Goal: Check status

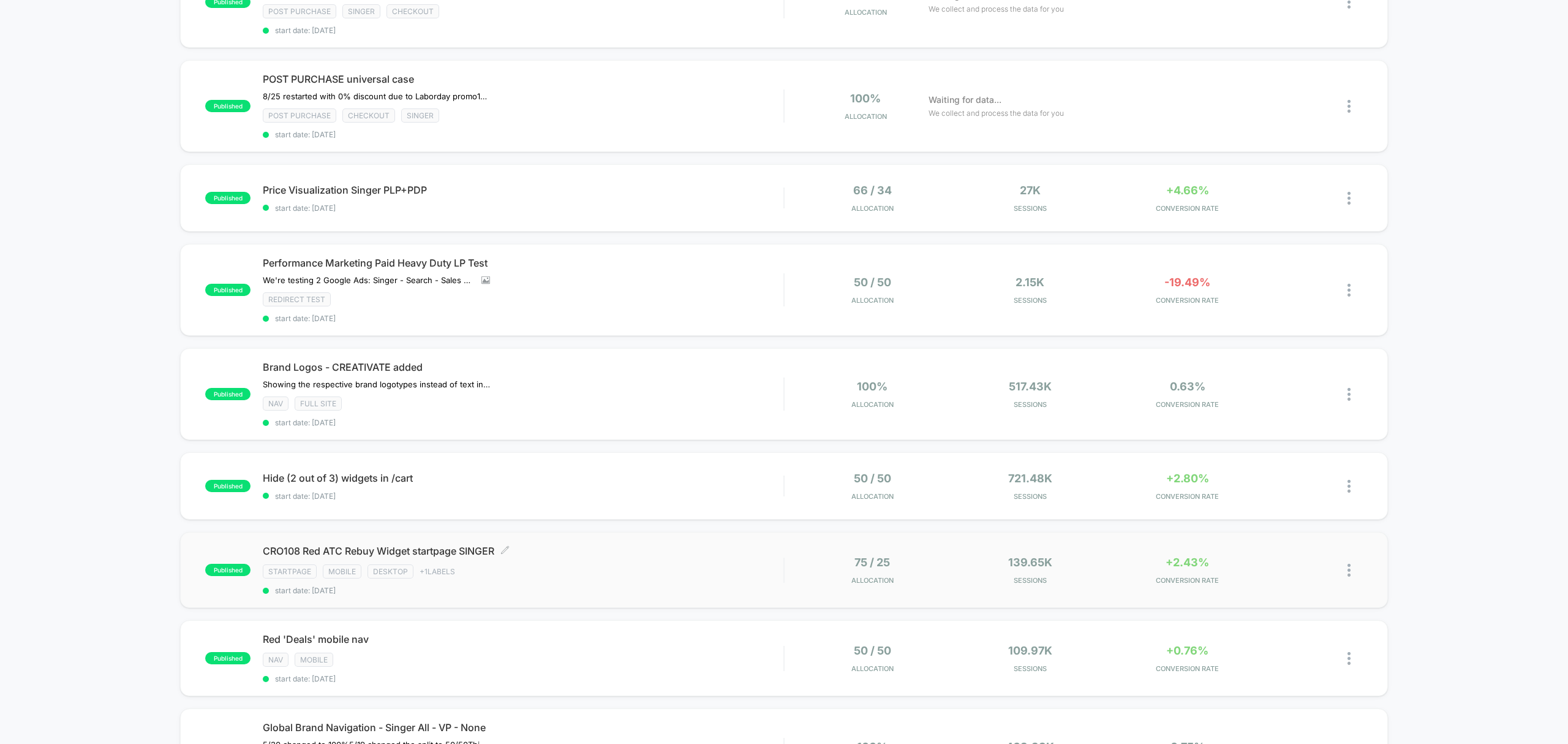
scroll to position [163, 0]
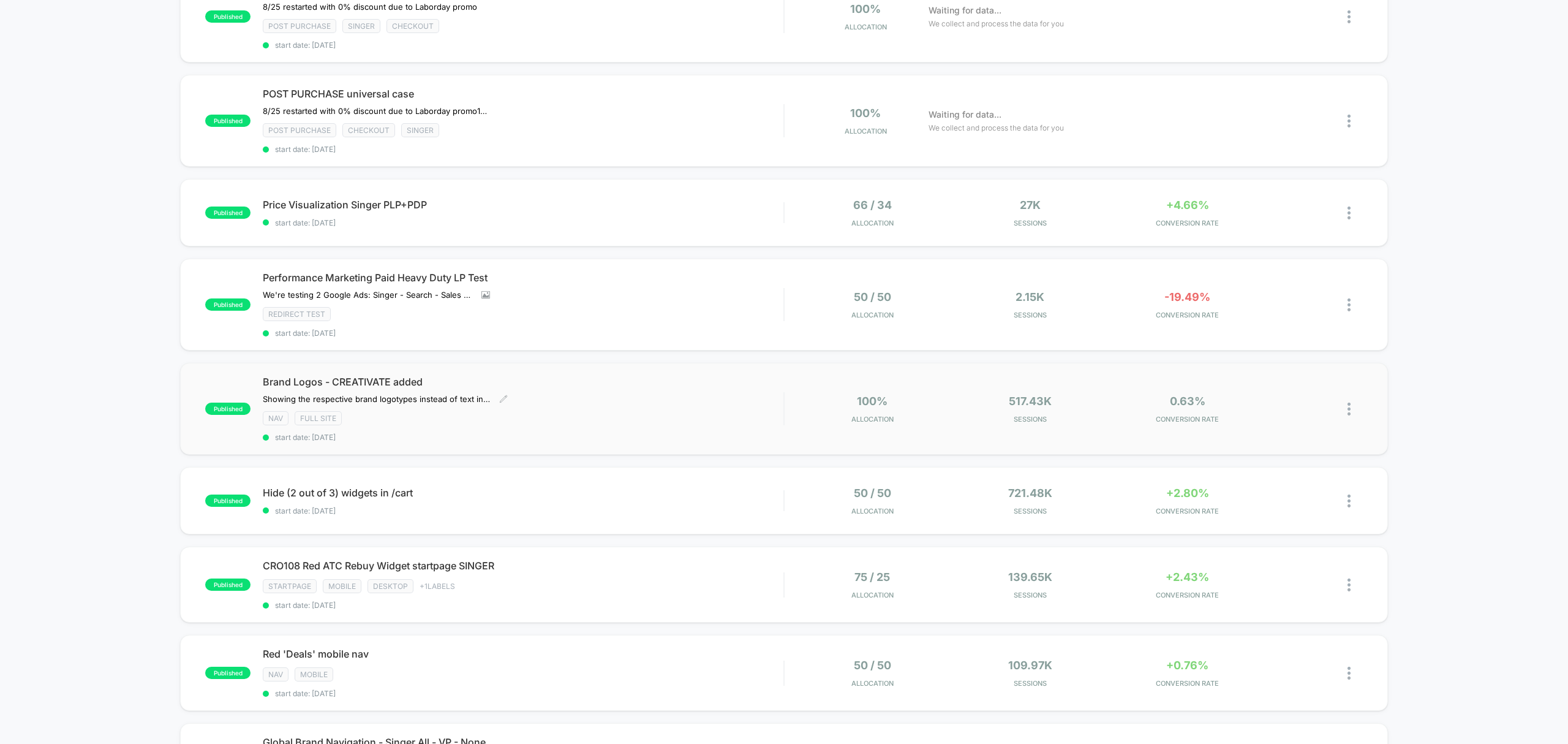
click at [449, 433] on span "start date: [DATE]" at bounding box center [523, 437] width 521 height 9
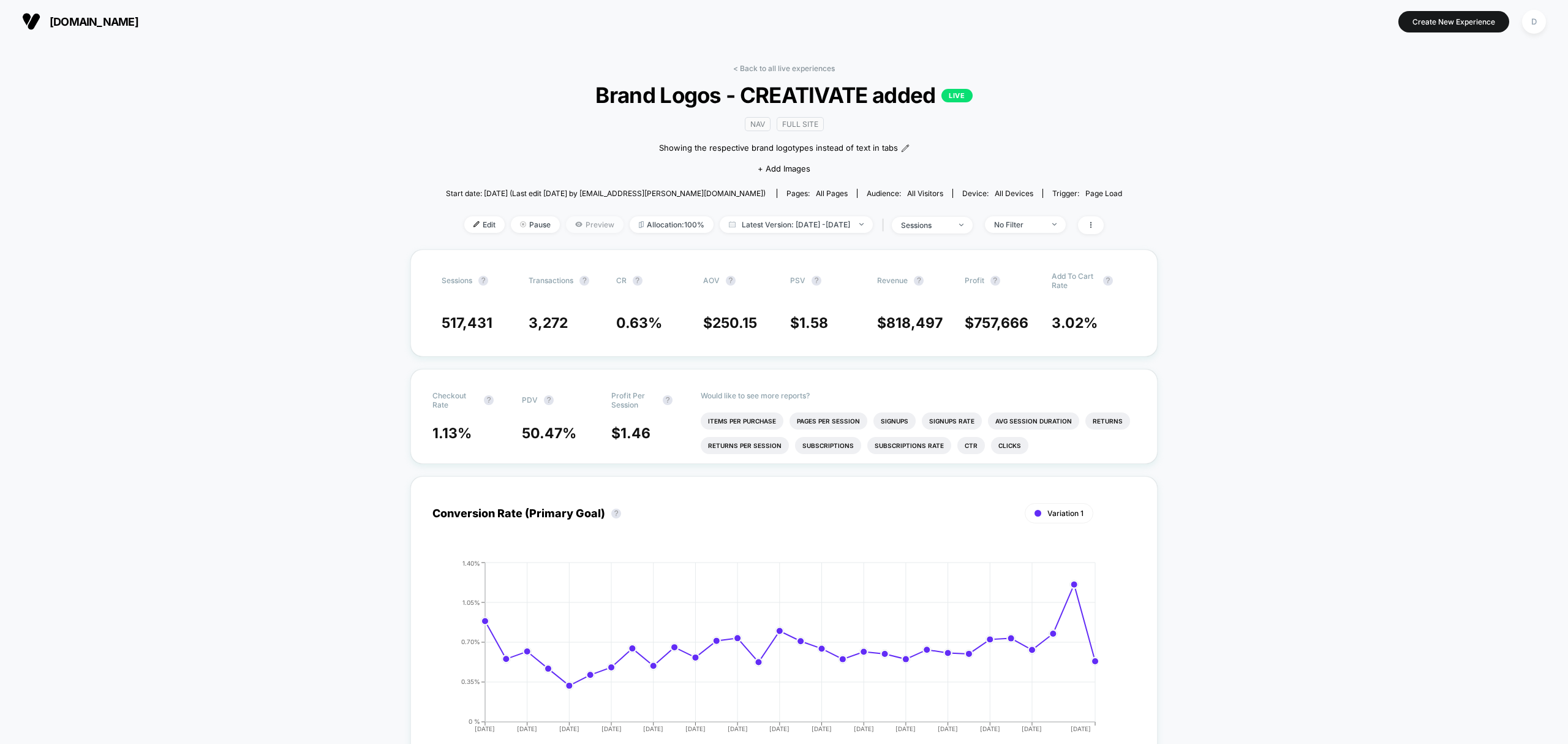
click at [588, 221] on span "Preview" at bounding box center [594, 224] width 57 height 17
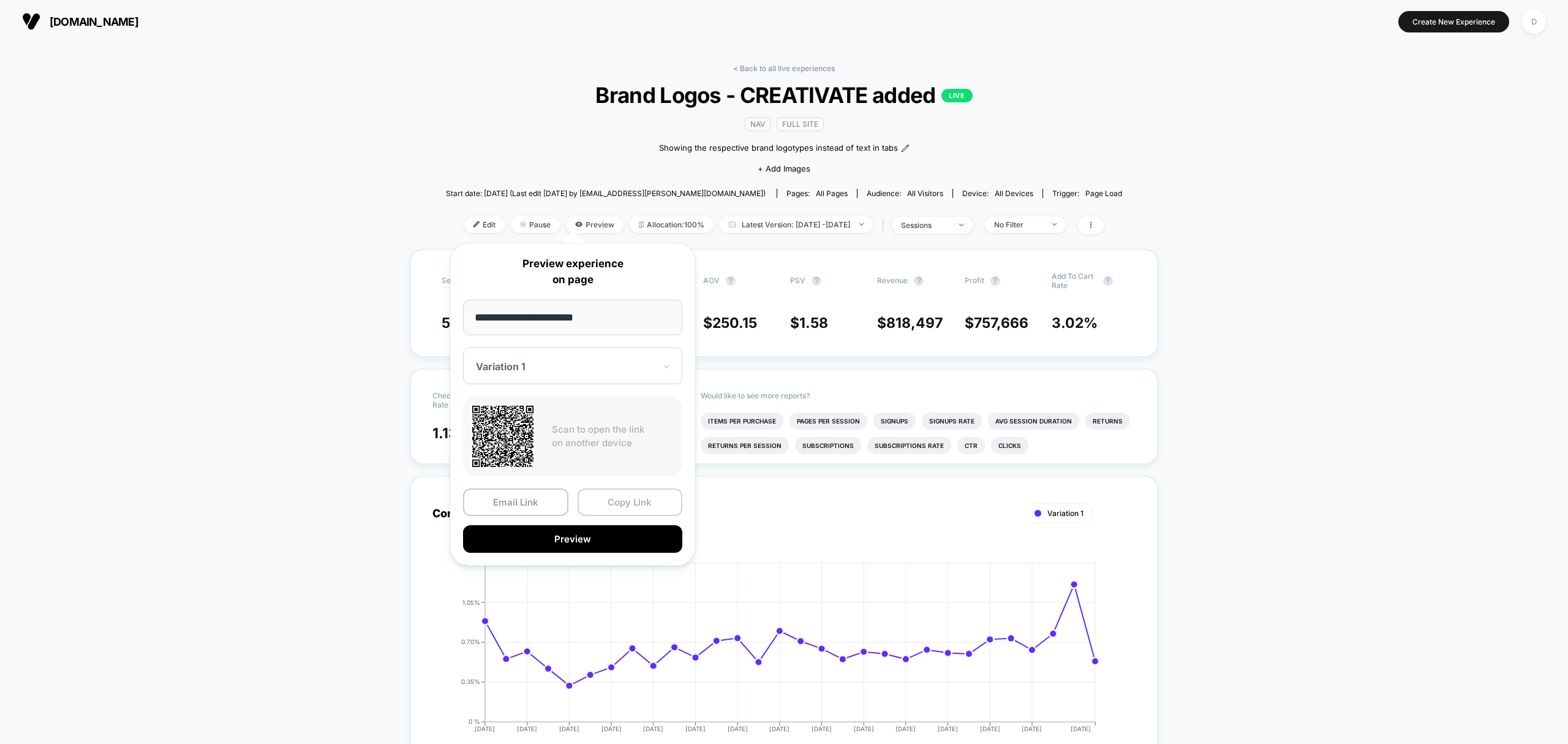
click at [637, 498] on button "Copy Link" at bounding box center [630, 502] width 105 height 28
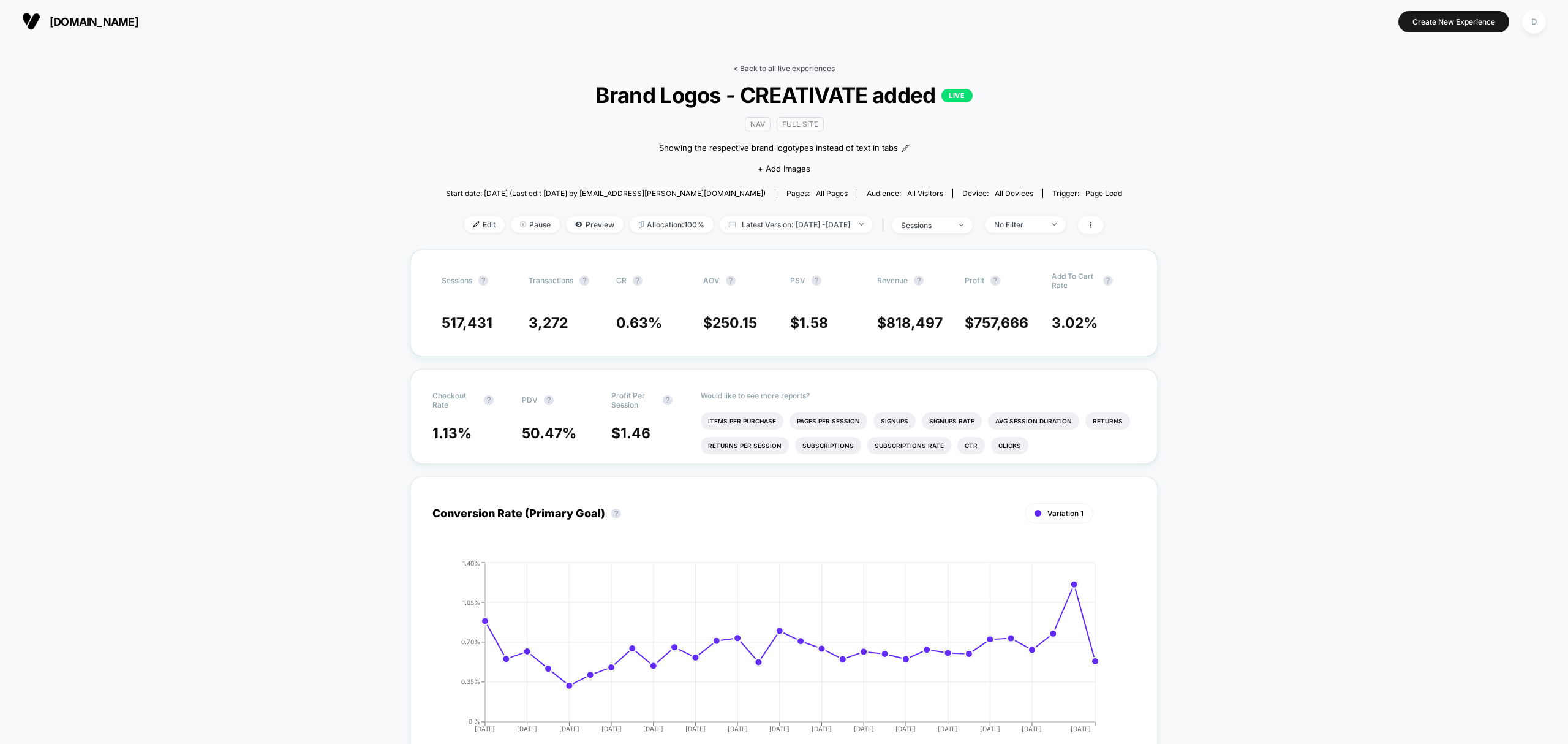
click at [782, 71] on link "< Back to all live experiences" at bounding box center [784, 69] width 102 height 9
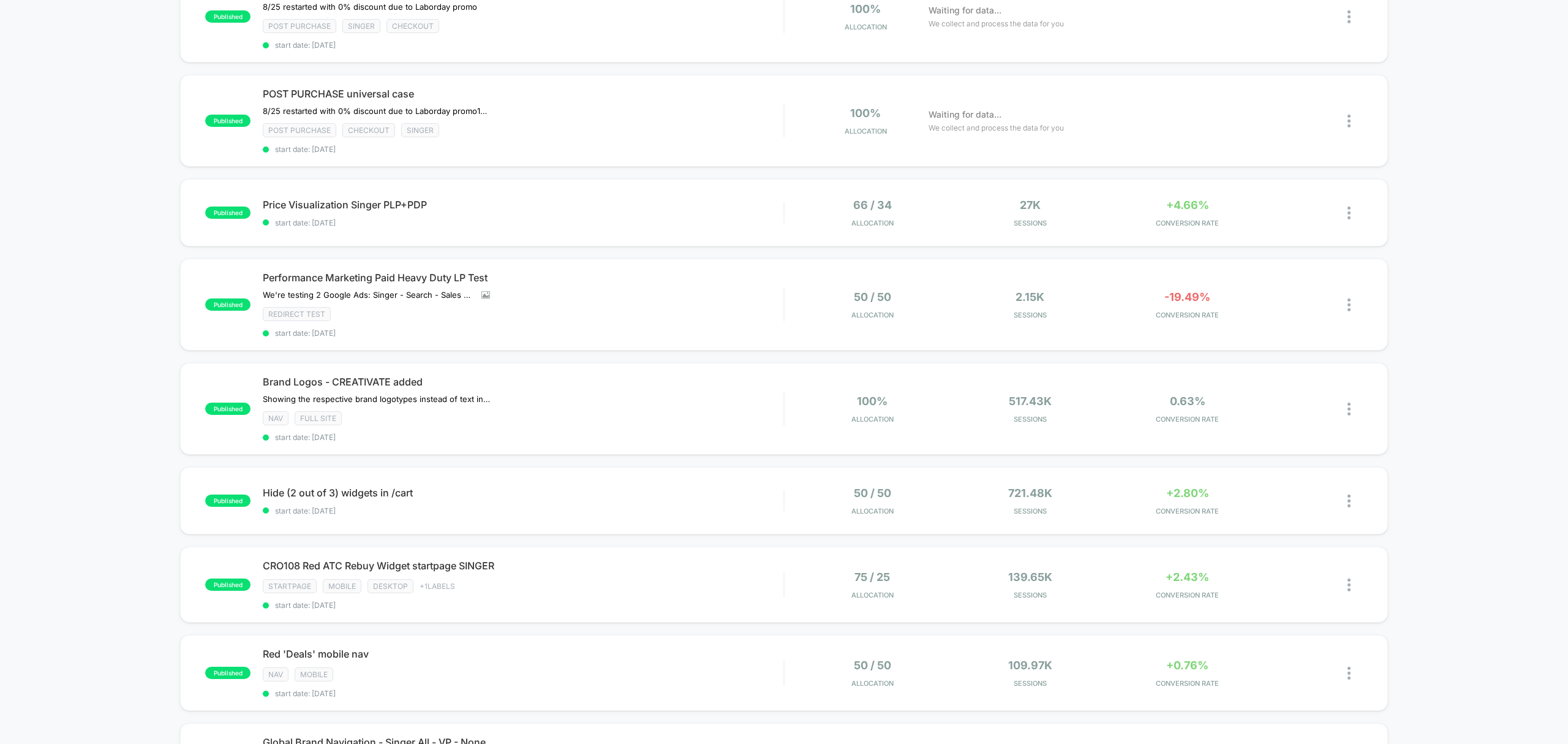
scroll to position [190, 0]
